Goal: Transaction & Acquisition: Subscribe to service/newsletter

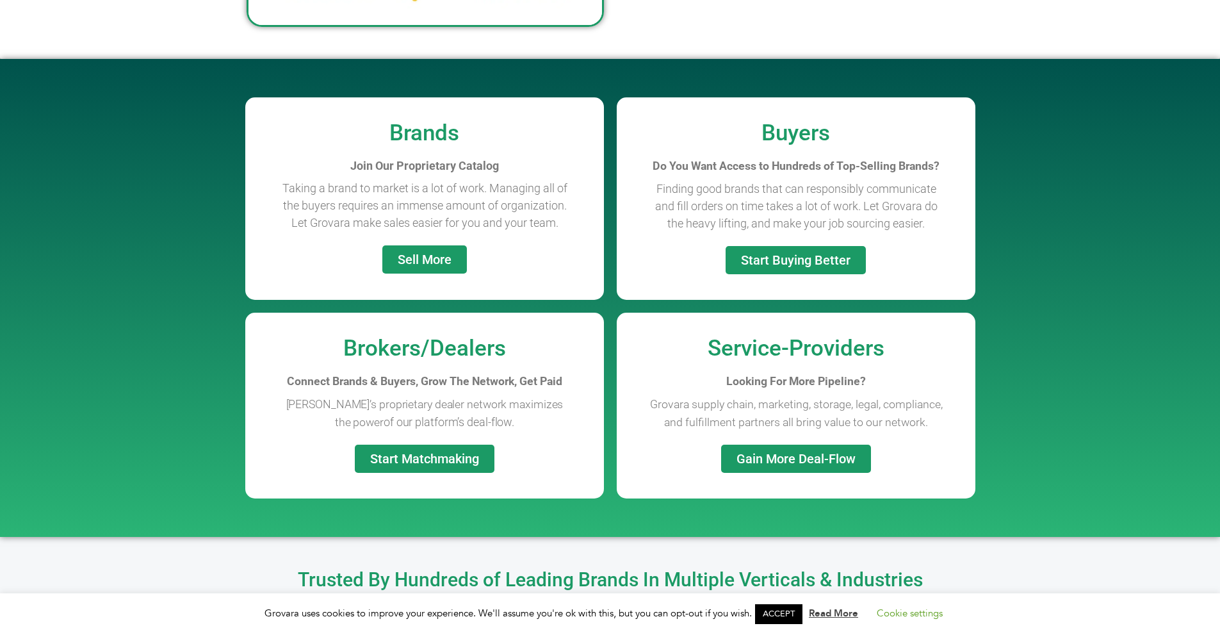
scroll to position [932, 0]
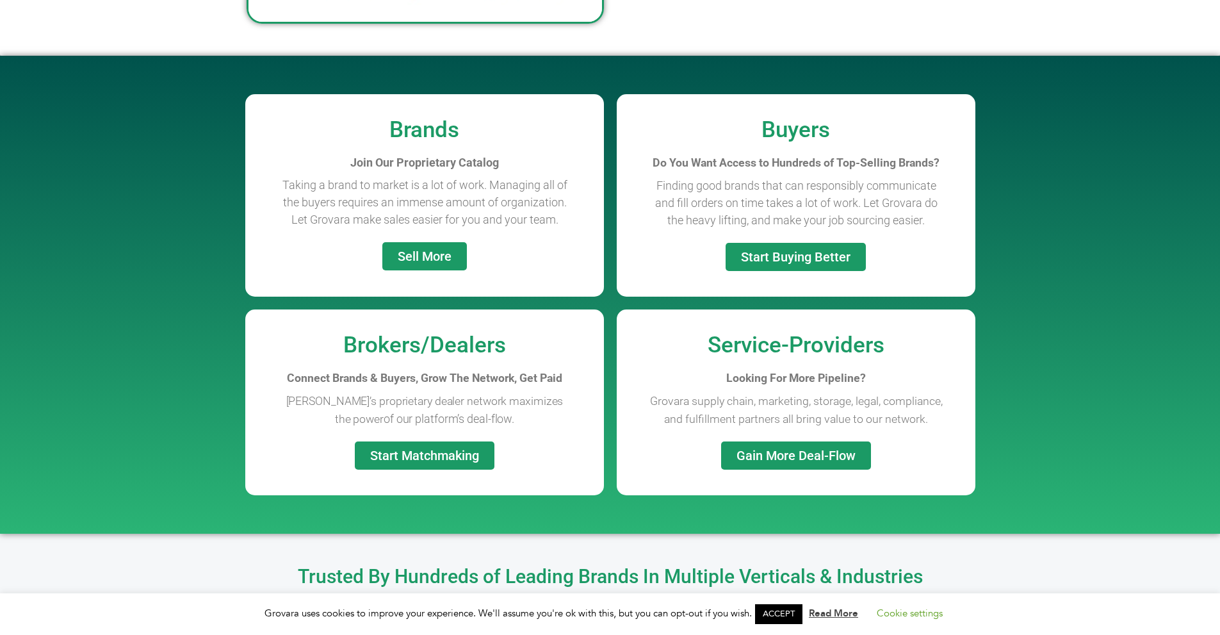
click at [420, 256] on span "Sell More" at bounding box center [425, 256] width 54 height 13
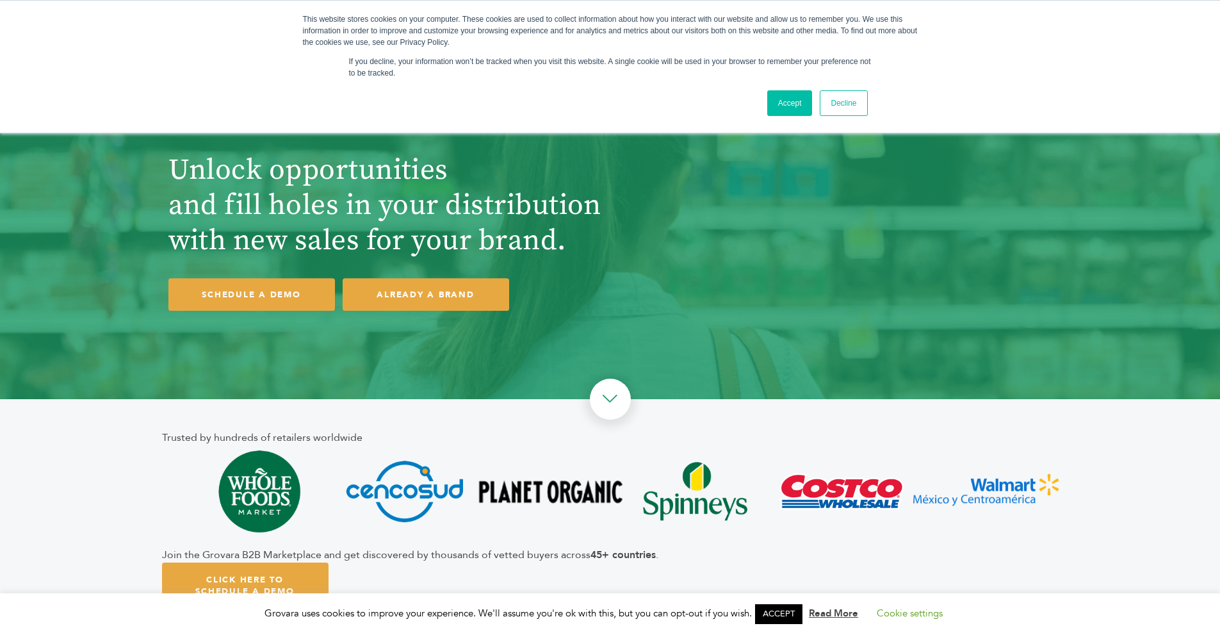
click at [786, 99] on link "Accept" at bounding box center [789, 103] width 45 height 26
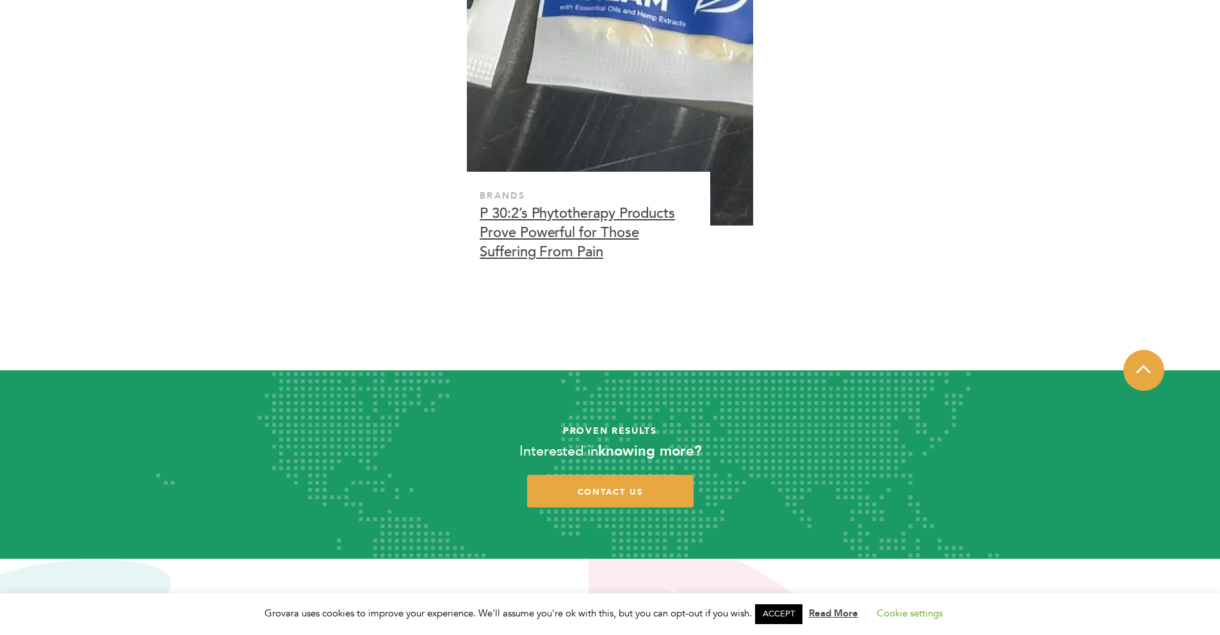
scroll to position [4130, 0]
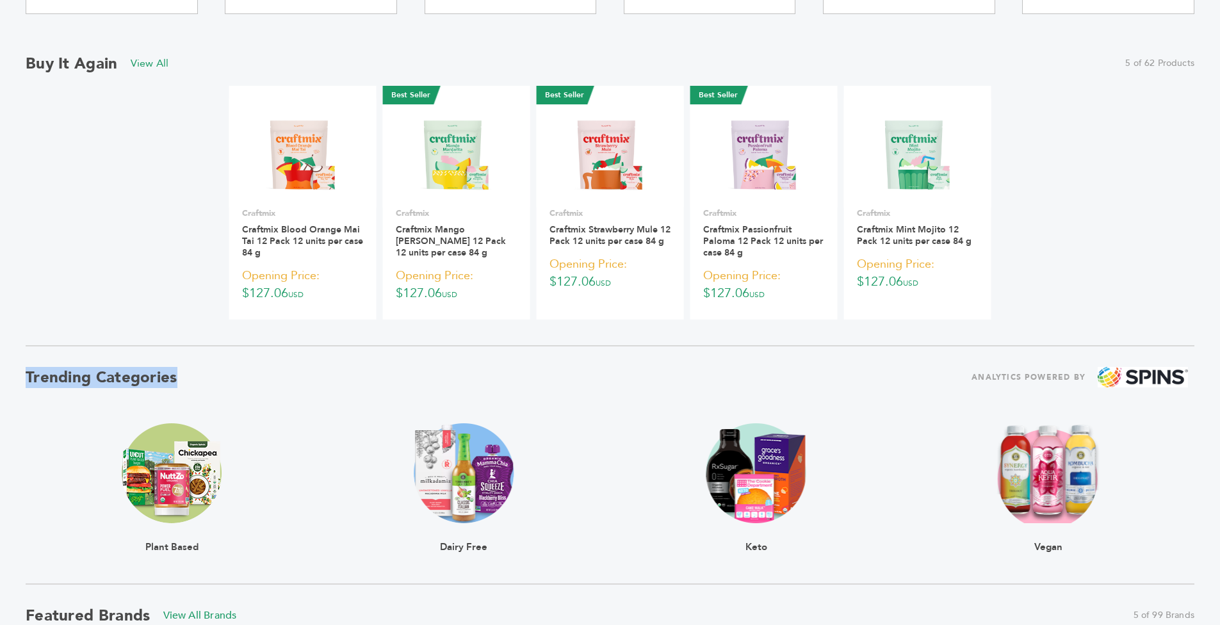
scroll to position [387, 6]
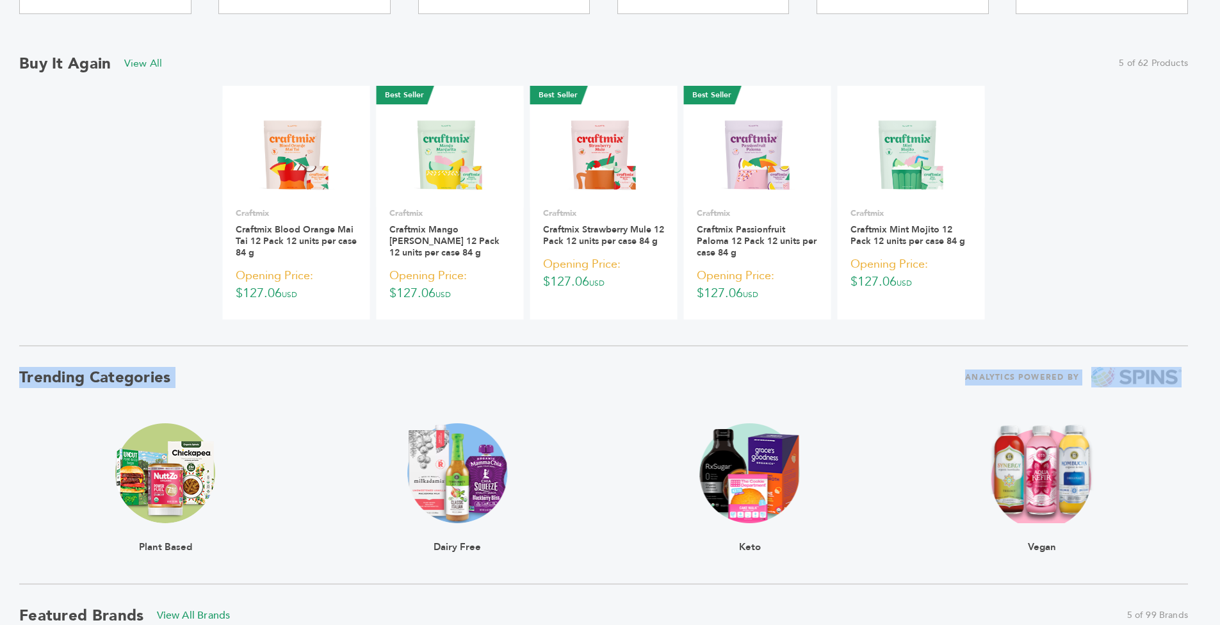
drag, startPoint x: 1219, startPoint y: 287, endPoint x: 1222, endPoint y: 389, distance: 101.9
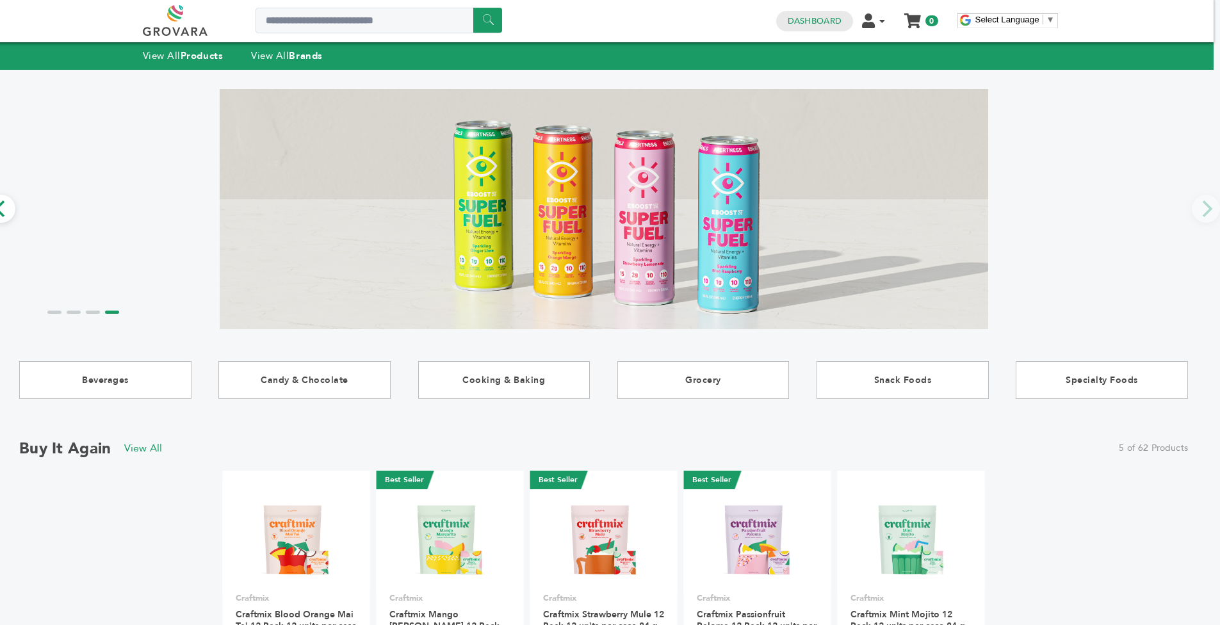
scroll to position [0, 6]
